Goal: Task Accomplishment & Management: Complete application form

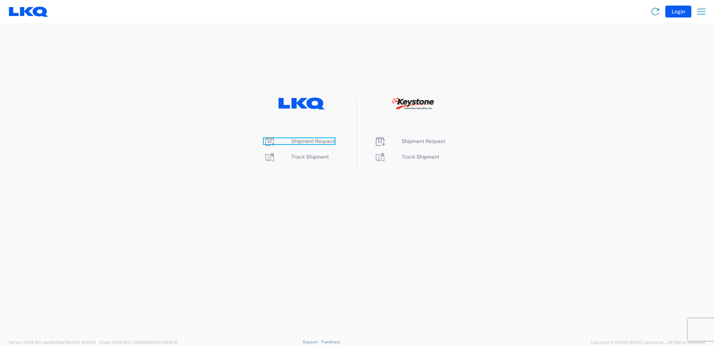
click at [313, 142] on span "Shipment Request" at bounding box center [313, 141] width 44 height 6
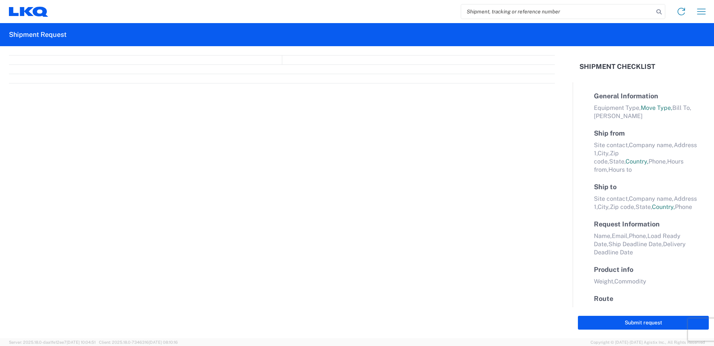
select select "FULL"
select select "LBS"
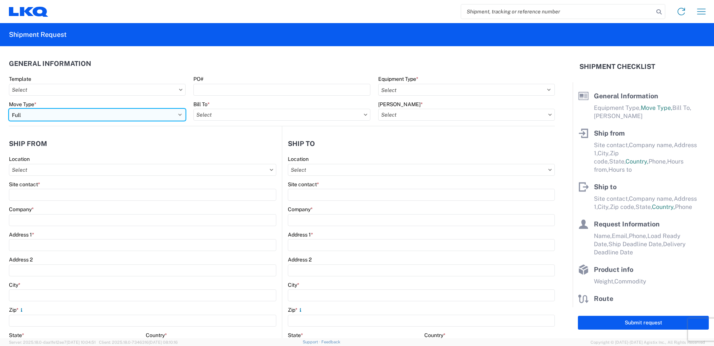
click at [178, 115] on select "Select Full Partial TL" at bounding box center [97, 115] width 177 height 12
select select "PARTIAL_TL"
click at [9, 109] on select "Select Full Partial TL" at bounding box center [97, 115] width 177 height 12
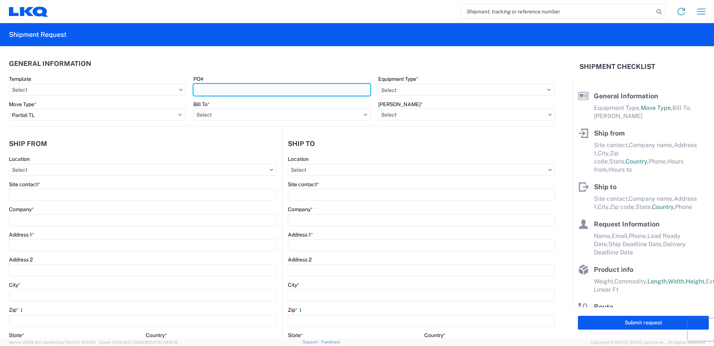
click at [216, 90] on input "PO#" at bounding box center [281, 90] width 177 height 12
type input "52025115-1"
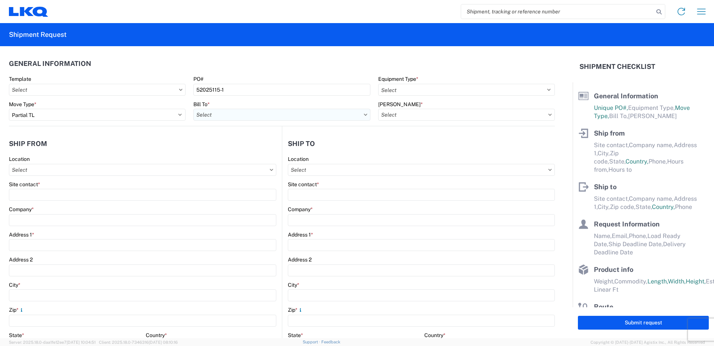
click at [227, 116] on input "Bill To *" at bounding box center [281, 115] width 177 height 12
type input "520"
click at [226, 146] on div "3520 - Grand Prairie" at bounding box center [258, 148] width 130 height 12
type input "3520 - Grand Prairie"
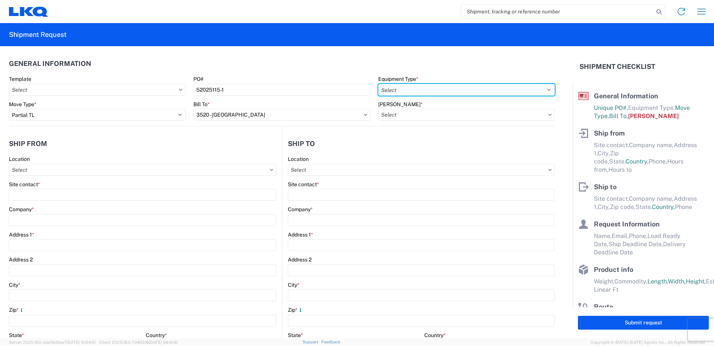
click at [408, 86] on select "Select 53’ Dry Van Flatbed Dropdeck (van) Lowboy (flatbed) Rail" at bounding box center [466, 90] width 177 height 12
select select "STDV"
click at [378, 84] on select "Select 53’ Dry Van Flatbed Dropdeck (van) Lowboy (flatbed) Rail" at bounding box center [466, 90] width 177 height 12
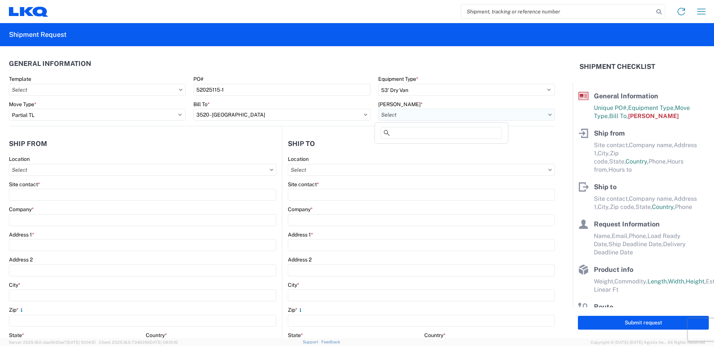
click at [396, 114] on input "Bill Code *" at bounding box center [466, 115] width 177 height 12
click at [403, 160] on div "3520-6300-66000-0000 - 3520 Freight Out" at bounding box center [441, 160] width 130 height 12
type input "3520-6300-66000-0000 - 3520 Freight Out"
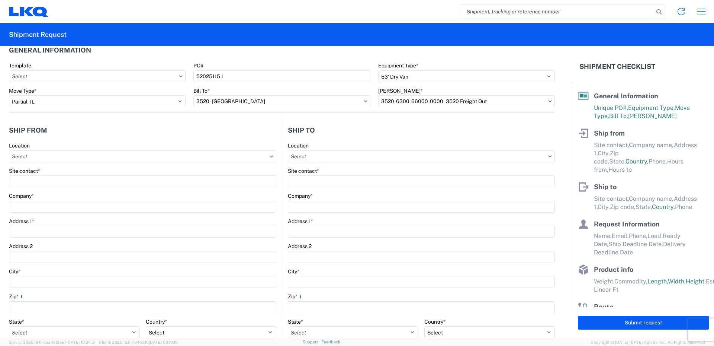
scroll to position [37, 0]
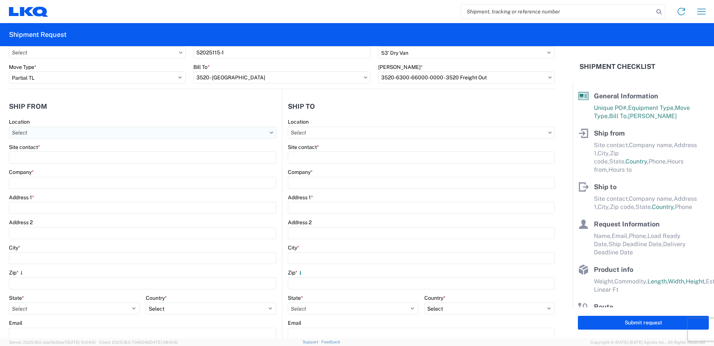
click at [35, 134] on input "Location" at bounding box center [142, 132] width 267 height 12
type input "520"
click at [38, 167] on div "3520 - Grand Prairie" at bounding box center [76, 166] width 130 height 12
type input "3520 - Grand Prairie"
type input "FinishMaster Grand Prairie"
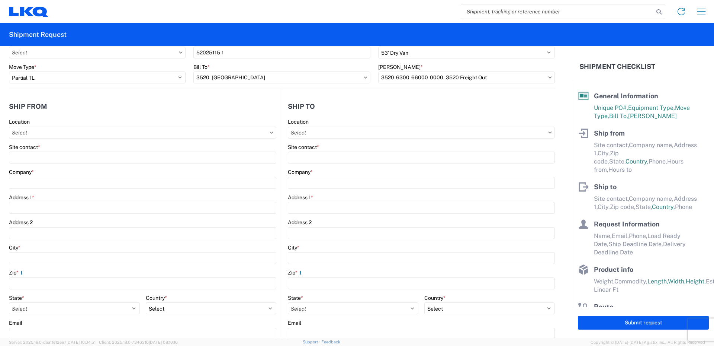
type input "4003 Grand Lakes Way"
type input "Suite 200"
type input "Grand Prairie"
type input "75050"
select select "TX"
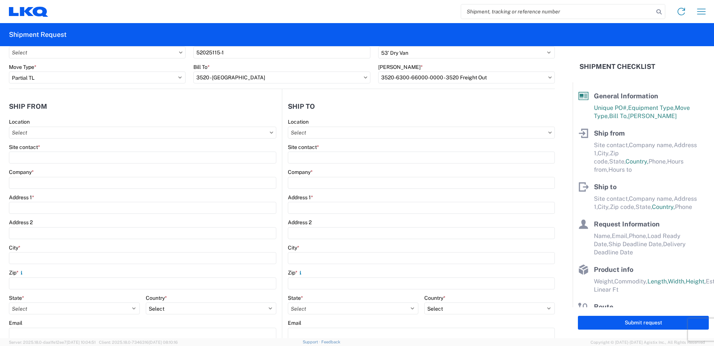
select select "US"
type input "08:00"
type input "14:00"
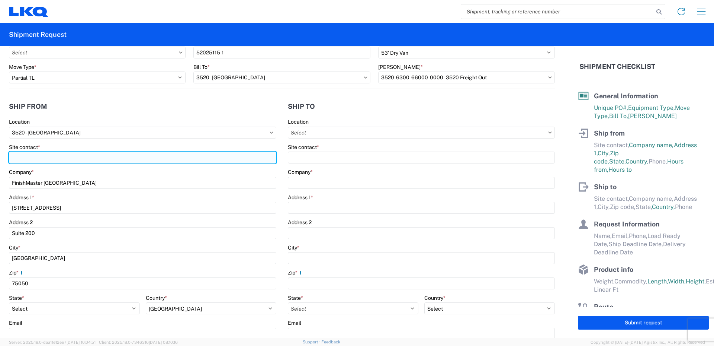
click at [38, 156] on input "Site contact *" at bounding box center [142, 157] width 267 height 12
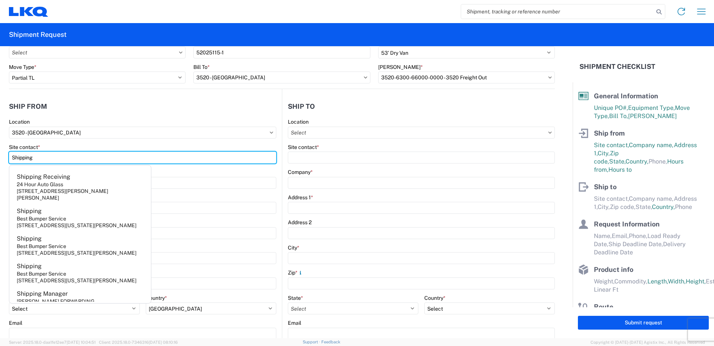
type input "Shipping"
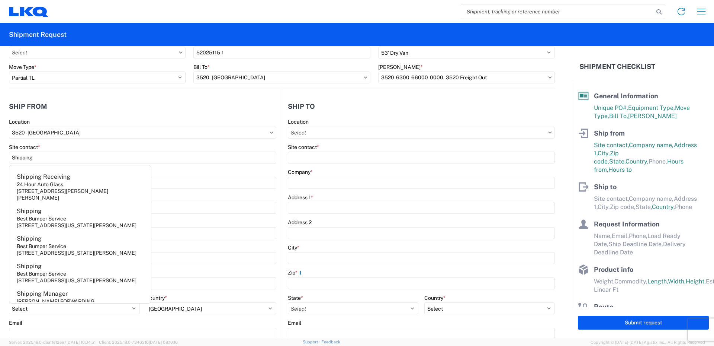
click at [171, 172] on div "Company *" at bounding box center [142, 171] width 267 height 7
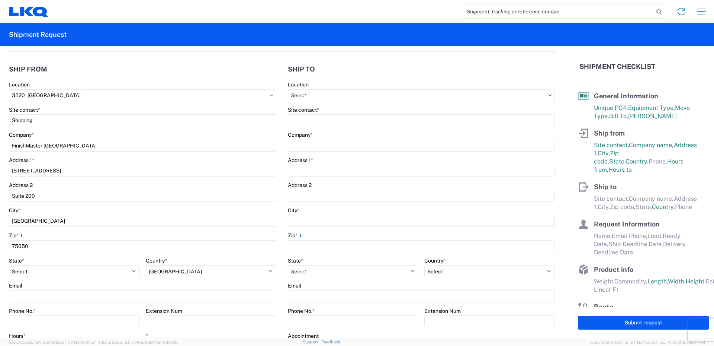
scroll to position [112, 0]
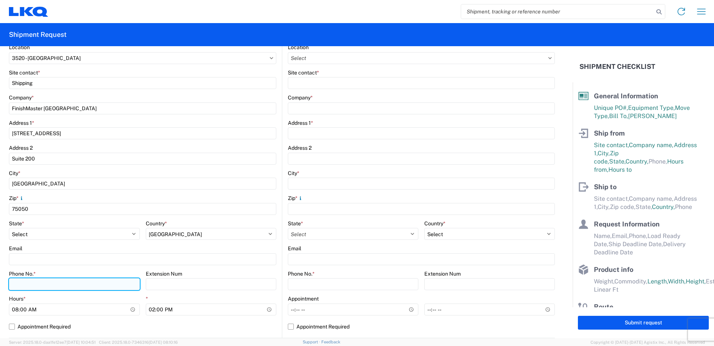
click at [28, 283] on input "Phone No. *" at bounding box center [74, 284] width 131 height 12
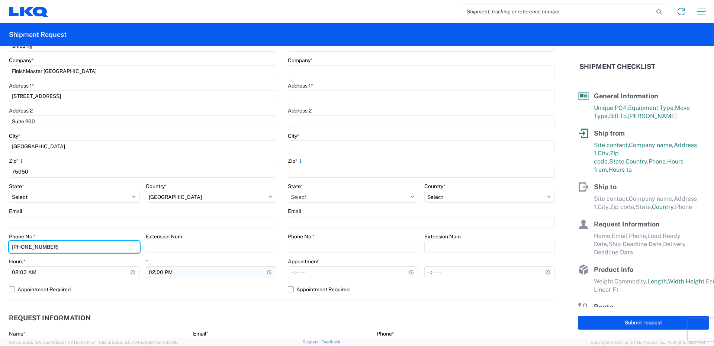
type input "469-540-7041"
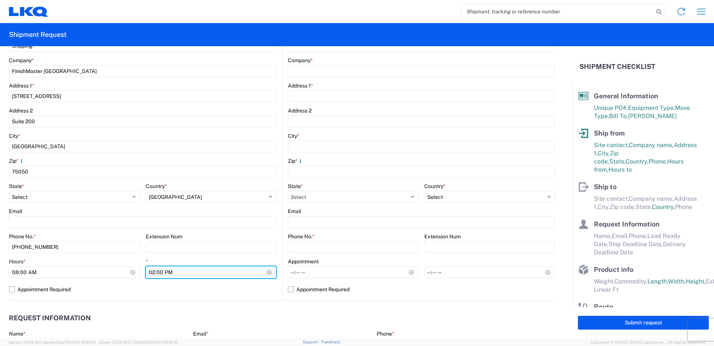
click at [152, 274] on input "14:00" at bounding box center [211, 272] width 131 height 12
type input "18:00"
click at [168, 256] on agx-form-control-wrapper-v2 "Extension Num" at bounding box center [211, 245] width 131 height 25
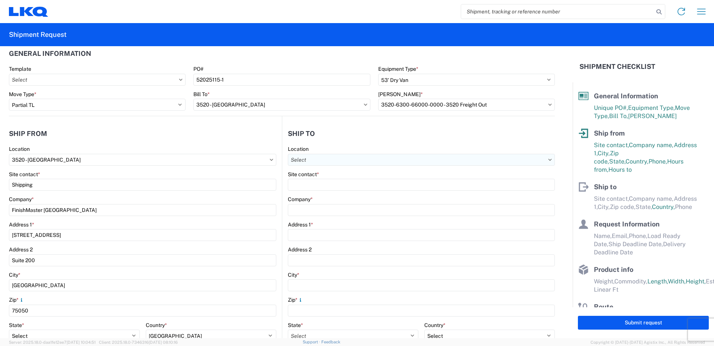
scroll to position [0, 0]
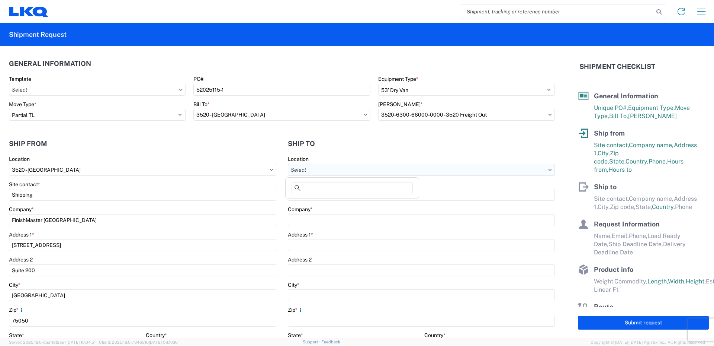
click at [327, 169] on input "Location" at bounding box center [421, 170] width 267 height 12
type input "091"
click at [320, 203] on div "3091 - Phoenix (091)" at bounding box center [352, 203] width 130 height 12
type input "3091 - Phoenix (091)"
type input "LKQ Corporation"
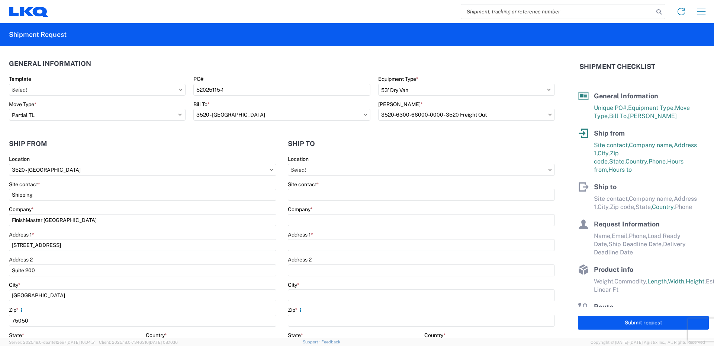
type input "5670 S 32nd Street"
type input "Phoenix"
type input "85040"
select select "US"
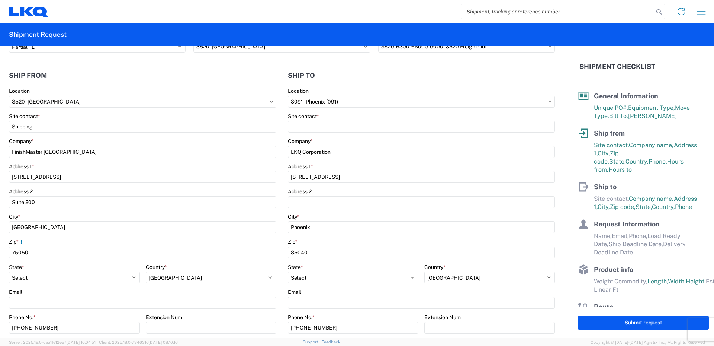
scroll to position [74, 0]
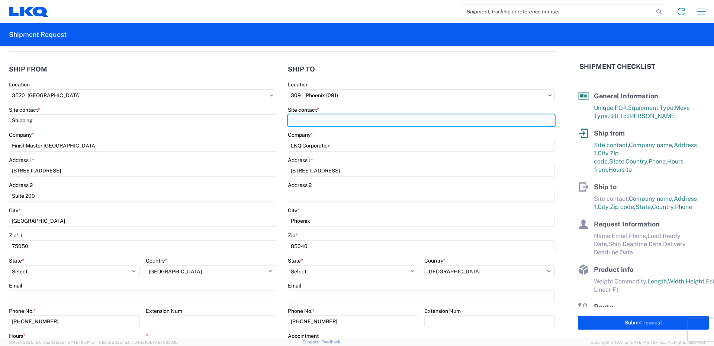
click at [299, 118] on input "Site contact *" at bounding box center [421, 120] width 267 height 12
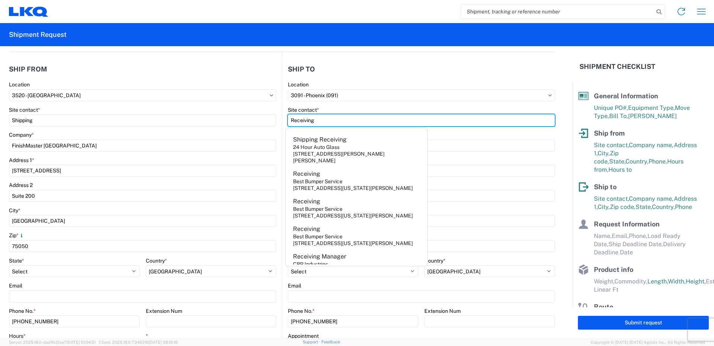
type input "Receiving"
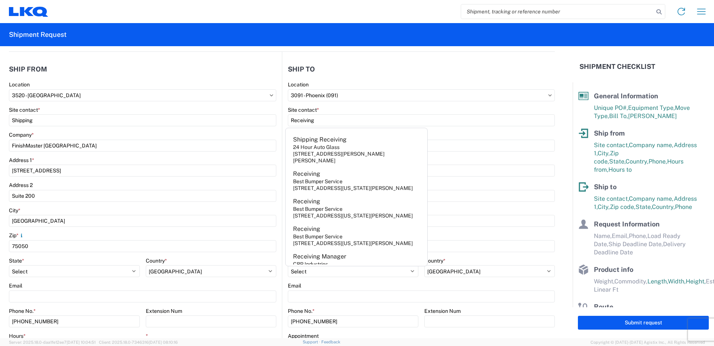
click at [341, 106] on div "Site contact *" at bounding box center [421, 109] width 267 height 7
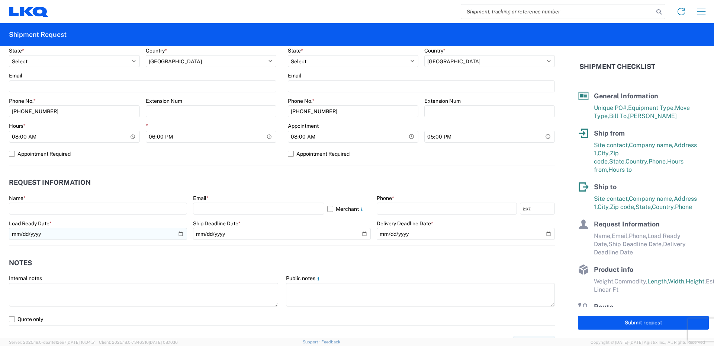
scroll to position [298, 0]
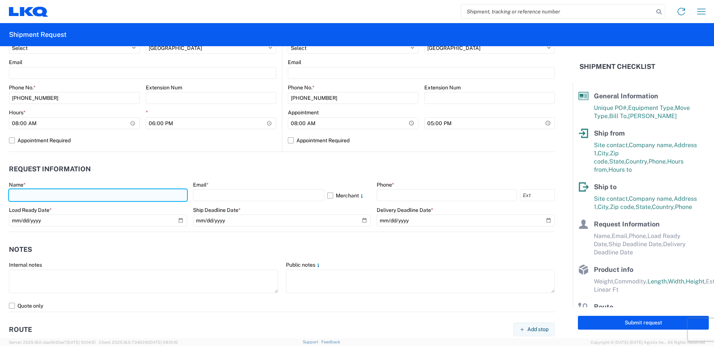
click at [24, 193] on input "text" at bounding box center [98, 195] width 178 height 12
type input "Vance Prince"
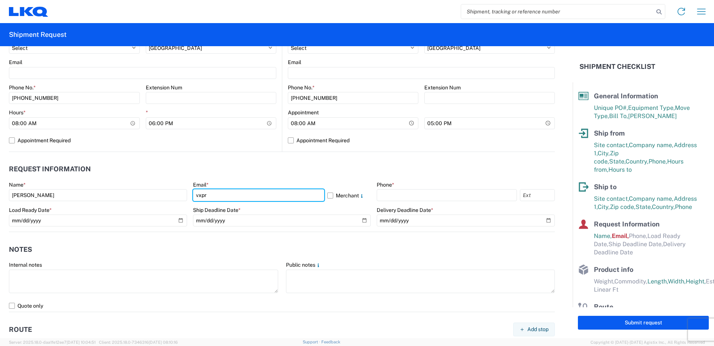
type input "vxprince@lkqcorp.com"
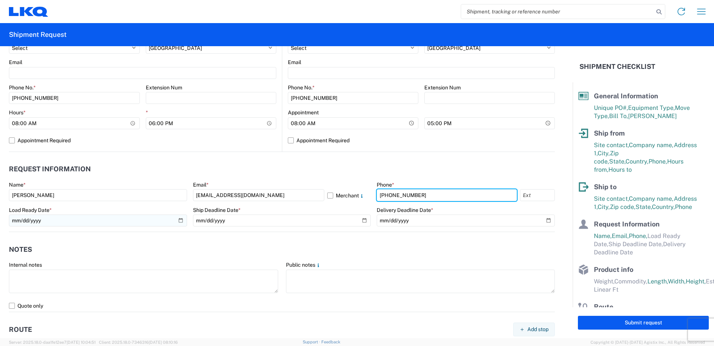
type input "469-540-7041"
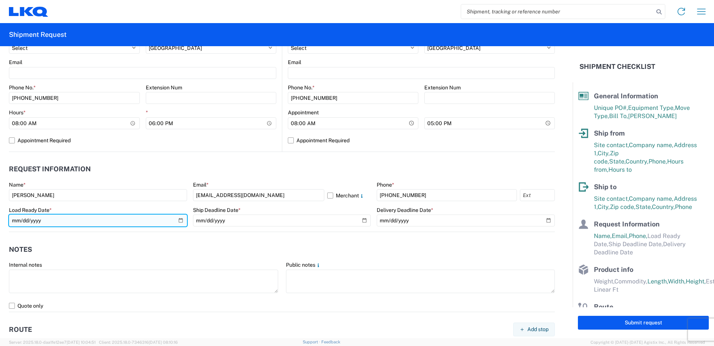
click at [180, 219] on input "date" at bounding box center [98, 220] width 178 height 12
type input "2025-09-05"
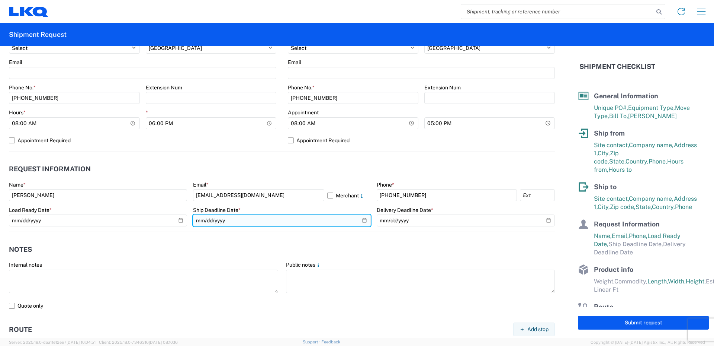
click at [361, 220] on input "date" at bounding box center [282, 220] width 178 height 12
type input "2025-09-05"
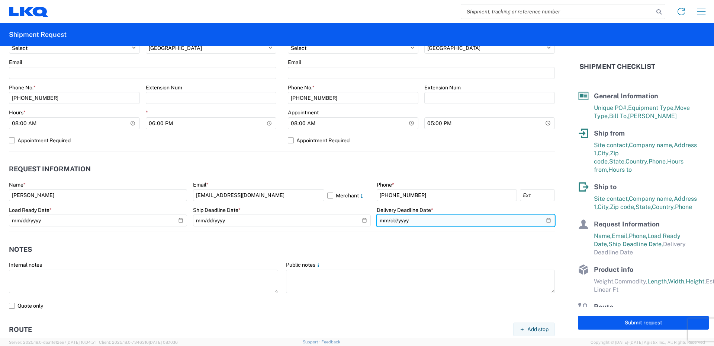
click at [546, 221] on input "date" at bounding box center [466, 220] width 178 height 12
click at [545, 219] on input "2025-09-10" at bounding box center [466, 220] width 178 height 12
type input "2025-09-08"
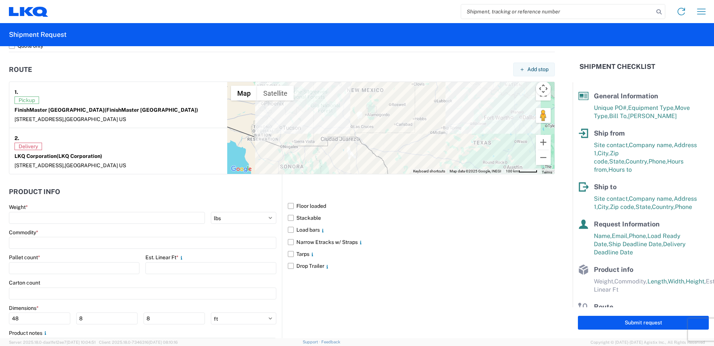
scroll to position [558, 0]
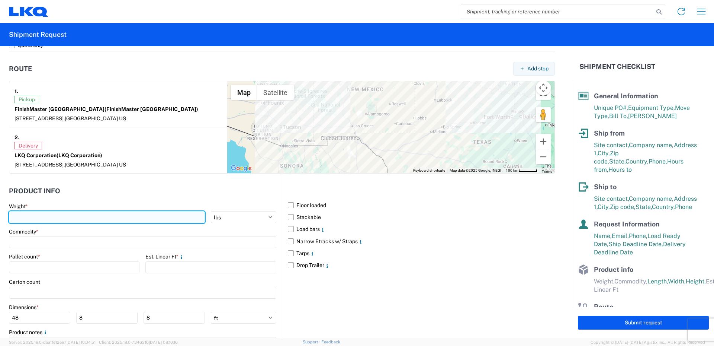
click at [47, 217] on input "number" at bounding box center [107, 217] width 196 height 12
type input "13224"
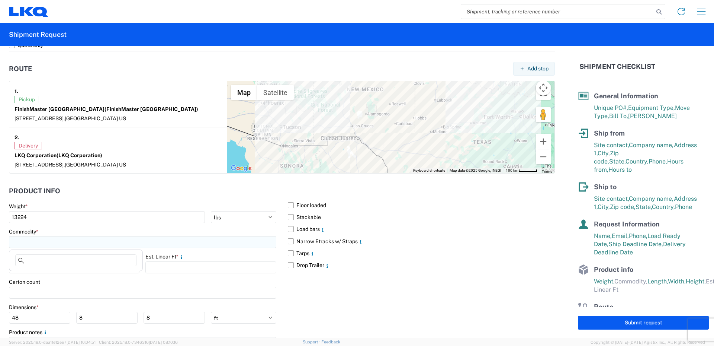
click at [36, 240] on input at bounding box center [142, 242] width 267 height 12
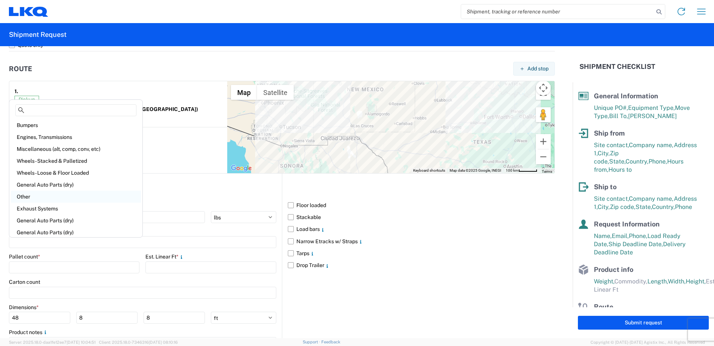
click at [28, 199] on div "Other" at bounding box center [76, 196] width 130 height 12
type input "Other"
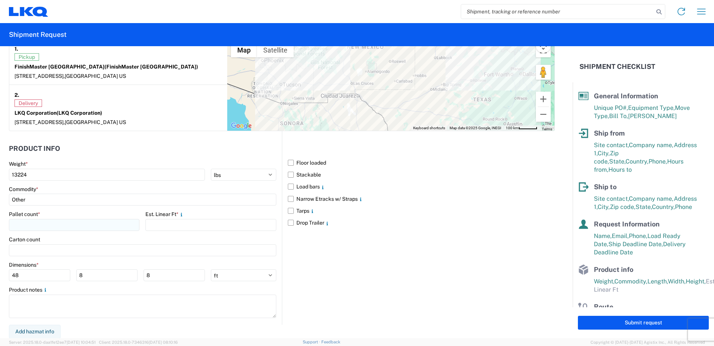
scroll to position [601, 0]
click at [31, 197] on input "Other" at bounding box center [142, 199] width 267 height 12
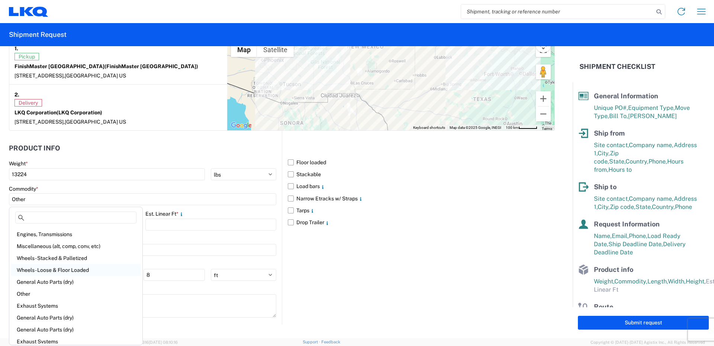
scroll to position [0, 0]
click at [26, 305] on div "Other" at bounding box center [76, 304] width 130 height 12
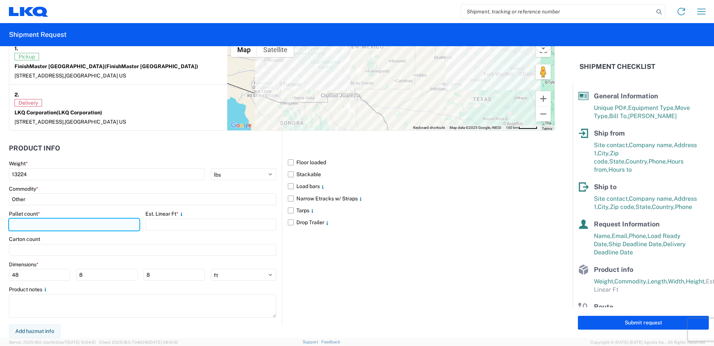
click at [39, 223] on input "number" at bounding box center [74, 224] width 131 height 12
type input "12"
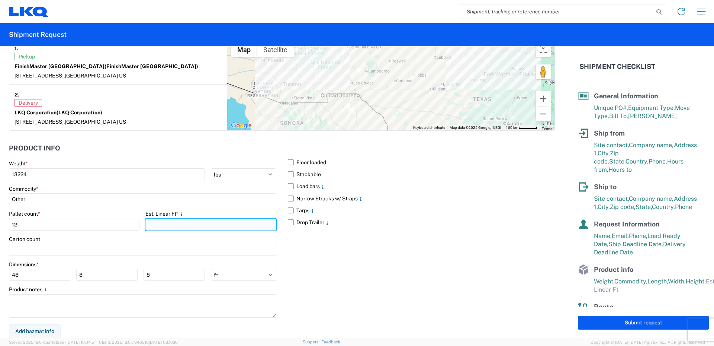
click at [172, 225] on input "number" at bounding box center [210, 224] width 131 height 12
type input "24"
click at [118, 235] on div "Carton count" at bounding box center [142, 238] width 267 height 7
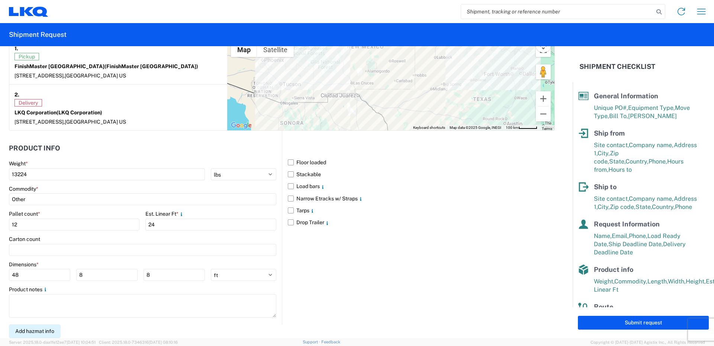
click at [44, 331] on button "Add hazmat info" at bounding box center [35, 331] width 52 height 14
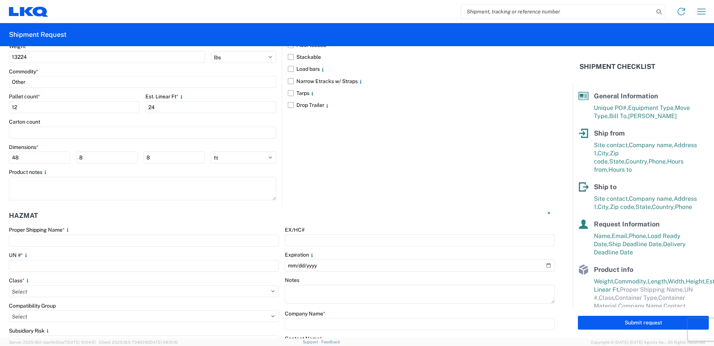
scroll to position [749, 0]
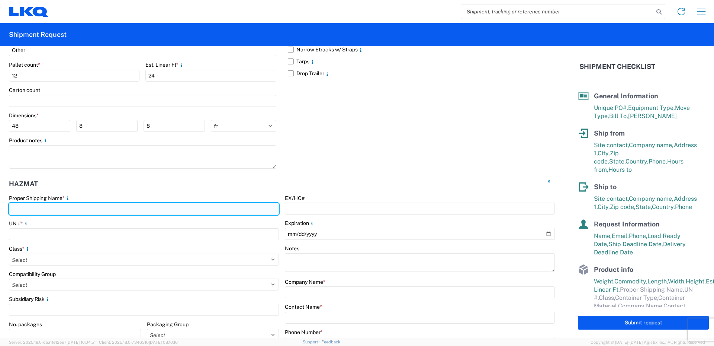
click at [34, 209] on input "text" at bounding box center [144, 209] width 270 height 12
type input "Paint"
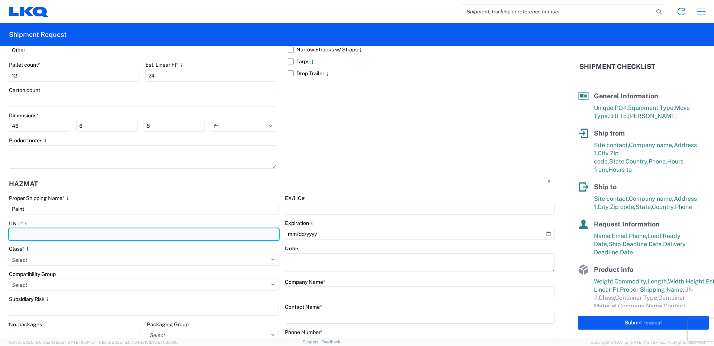
click at [30, 233] on input "number" at bounding box center [144, 234] width 270 height 12
type input "2"
type input "1263"
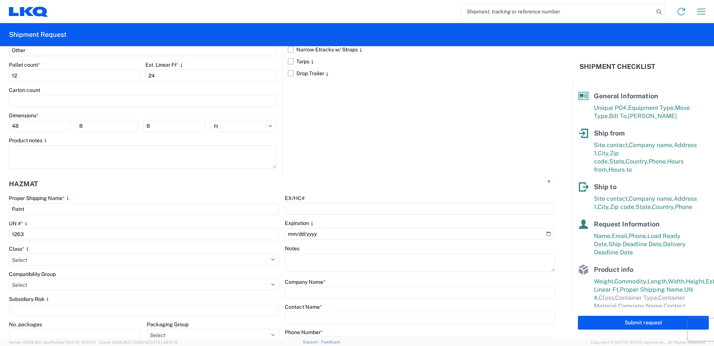
click at [40, 244] on div "Proper Shipping Name * Paint UN # * 1263 Class * Select 1 Explosive 1.1 Explosi…" at bounding box center [144, 337] width 270 height 285
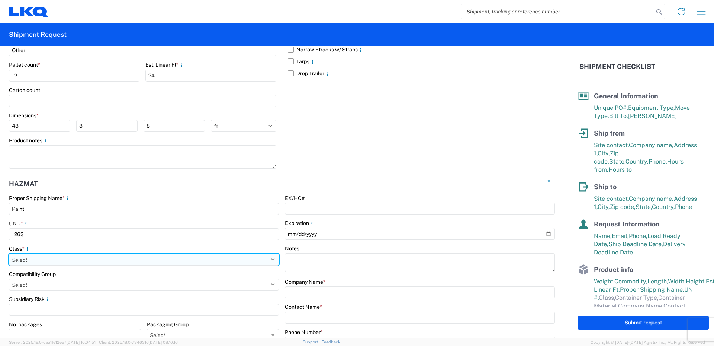
click at [30, 262] on select "Select 1 Explosive 1.1 Explosive 1.2 Explosive 1.3 Explosive 1.4 Explosive 1.5 …" at bounding box center [144, 259] width 270 height 12
select select "3 Flammable Liquid"
click at [9, 253] on select "Select 1 Explosive 1.1 Explosive 1.2 Explosive 1.3 Explosive 1.4 Explosive 1.5 …" at bounding box center [144, 259] width 270 height 12
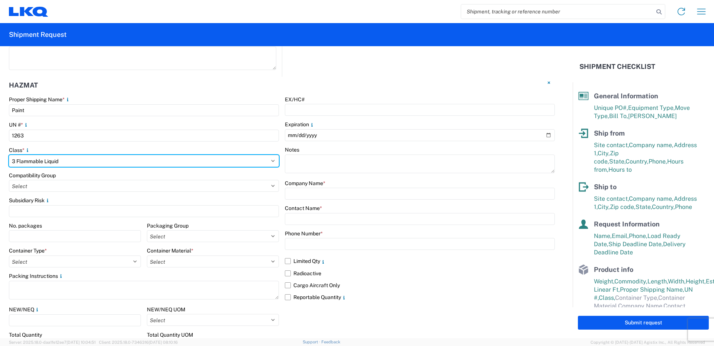
scroll to position [861, 0]
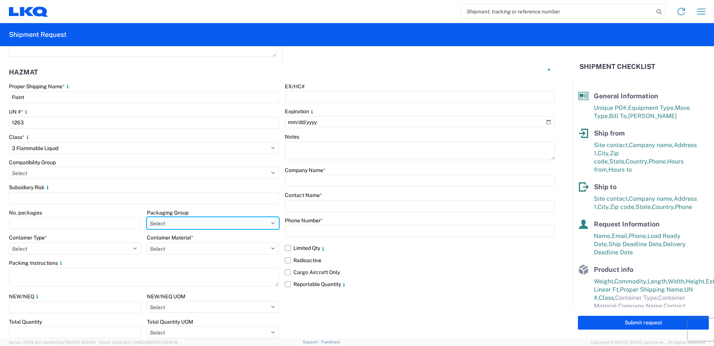
click at [189, 223] on select "Select I II III" at bounding box center [213, 223] width 132 height 12
click at [142, 218] on div "No. packages Packaging Group Select I II III" at bounding box center [144, 221] width 270 height 25
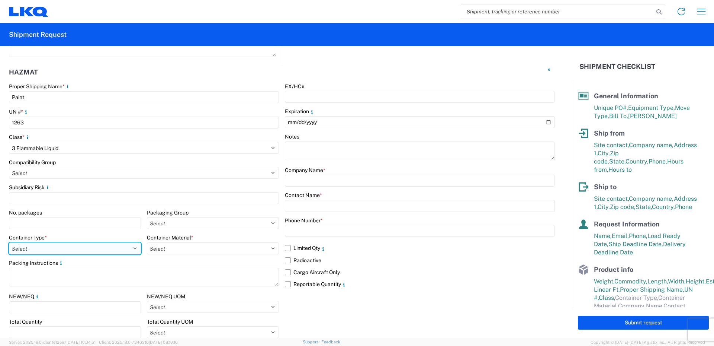
click at [83, 249] on select "Select 5 - Bags 4 - Boxes 6 - Composite Packaging 1 - Drums 3 - Jerricans None …" at bounding box center [75, 248] width 132 height 12
select select "BOXES"
click at [9, 242] on select "Select 5 - Bags 4 - Boxes 6 - Composite Packaging 1 - Drums 3 - Jerricans None …" at bounding box center [75, 248] width 132 height 12
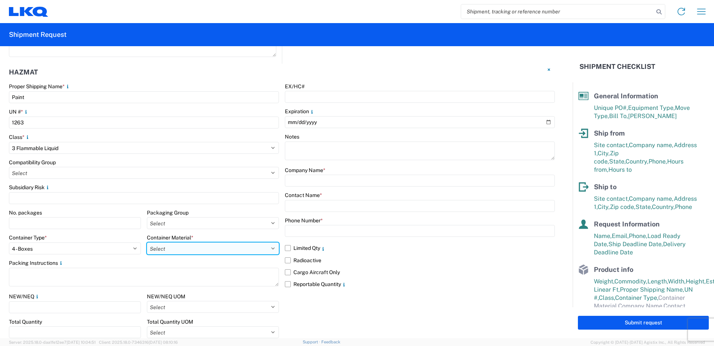
click at [191, 248] on select "Select B - Aluminum G - Fiberboard P - Glass, porcelain or stoneware (not used …" at bounding box center [213, 248] width 132 height 12
select select "PAPER_MULTI"
click at [147, 242] on select "Select B - Aluminum G - Fiberboard P - Glass, porcelain or stoneware (not used …" at bounding box center [213, 248] width 132 height 12
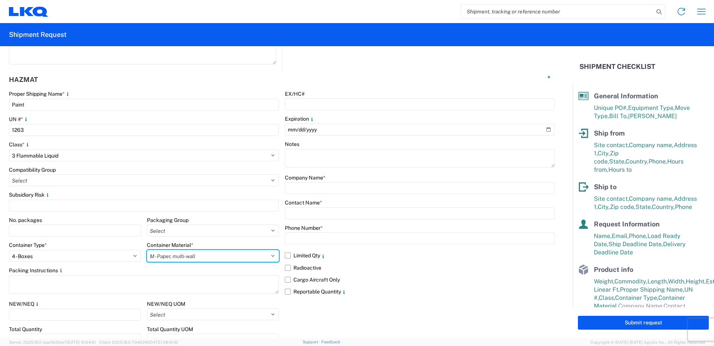
scroll to position [854, 0]
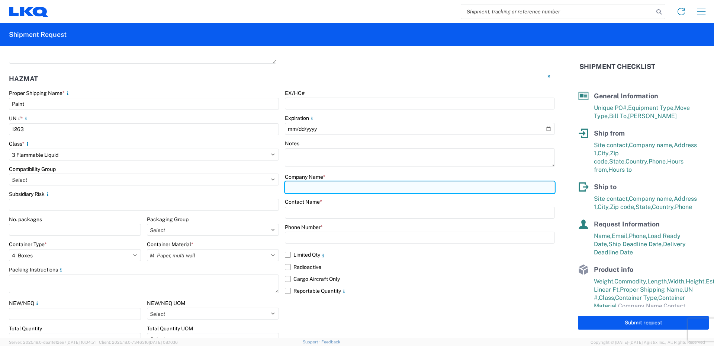
click at [312, 186] on input "text" at bounding box center [420, 187] width 270 height 12
type input "LKQ/FinishMaster"
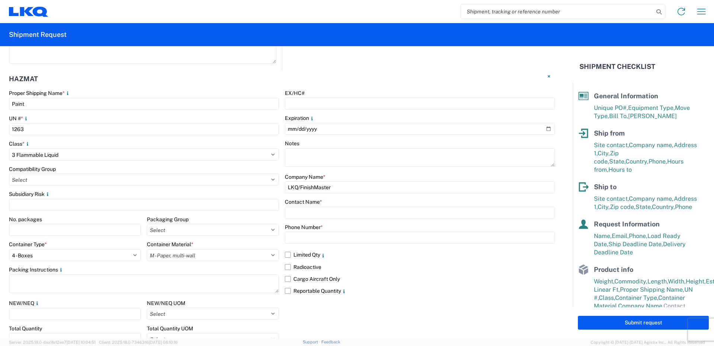
click at [341, 172] on div "EX/HC# Expiration Notes Company Name * LKQ/FinishMaster Contact Name * Phone Nu…" at bounding box center [420, 232] width 270 height 285
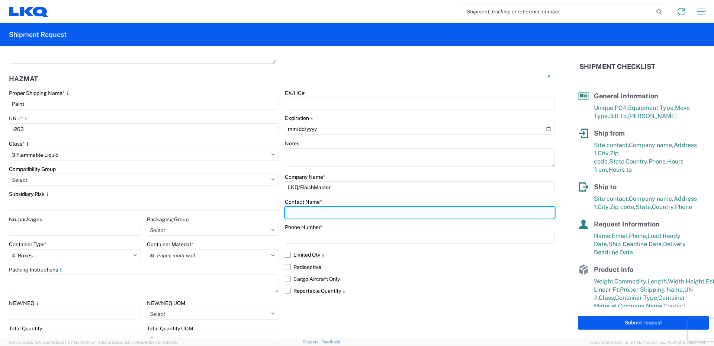
click at [318, 208] on input "text" at bounding box center [420, 212] width 270 height 12
type input "Vance Prince"
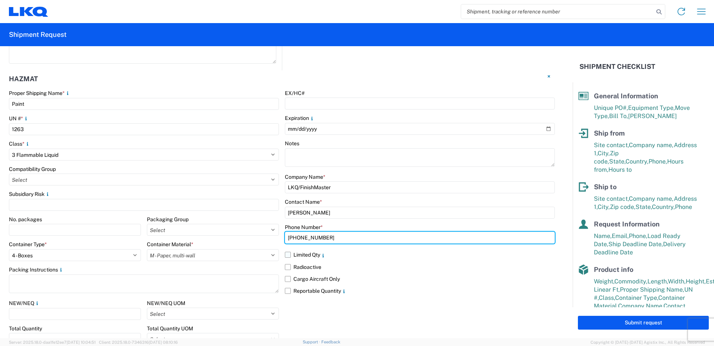
type input "469-540-7041"
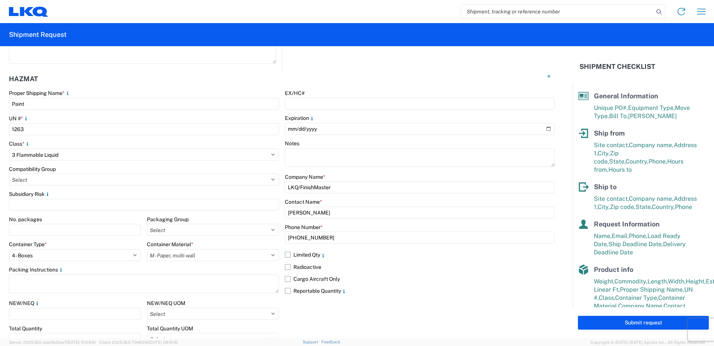
click at [286, 254] on label "Limited Qty" at bounding box center [420, 254] width 270 height 12
click at [0, 0] on input "Limited Qty" at bounding box center [0, 0] width 0 height 0
click at [285, 290] on label "Reportable Quantity" at bounding box center [420, 291] width 270 height 12
click at [0, 0] on input "Reportable Quantity" at bounding box center [0, 0] width 0 height 0
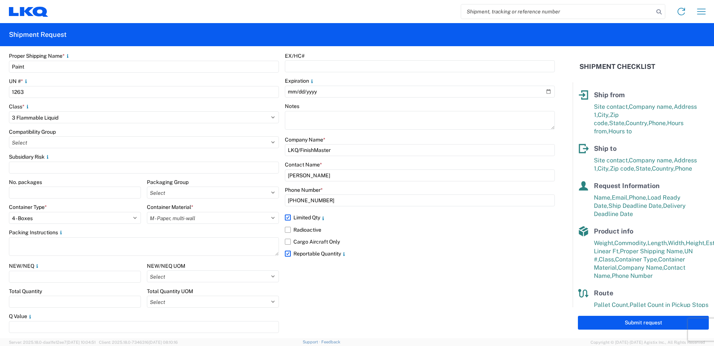
scroll to position [56, 0]
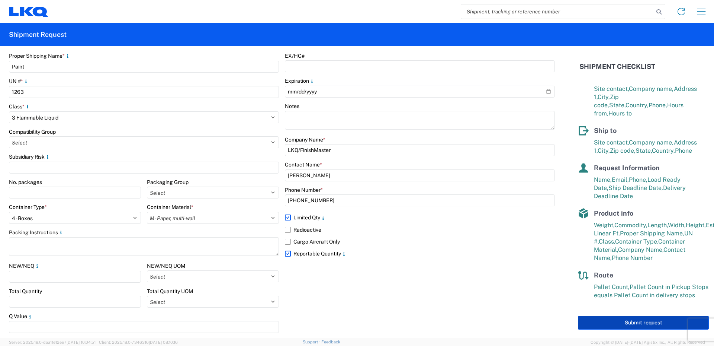
click at [645, 321] on button "Submit request" at bounding box center [643, 322] width 131 height 14
select select "US"
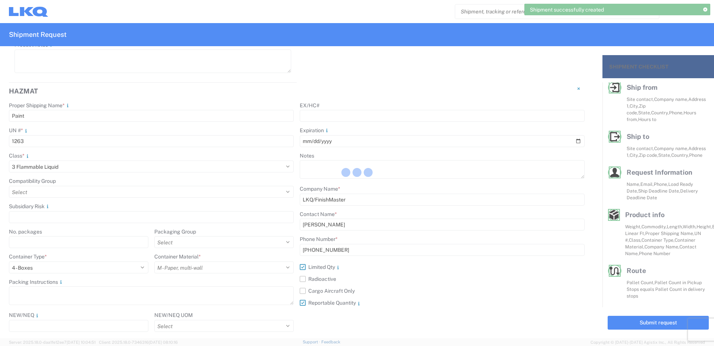
scroll to position [941, 0]
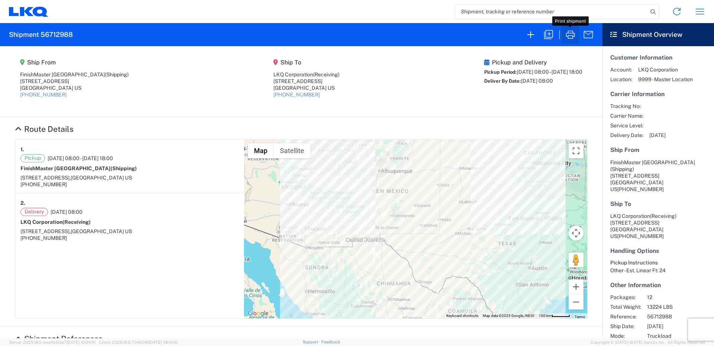
click at [569, 33] on icon "button" at bounding box center [571, 35] width 12 height 12
